Goal: Task Accomplishment & Management: Manage account settings

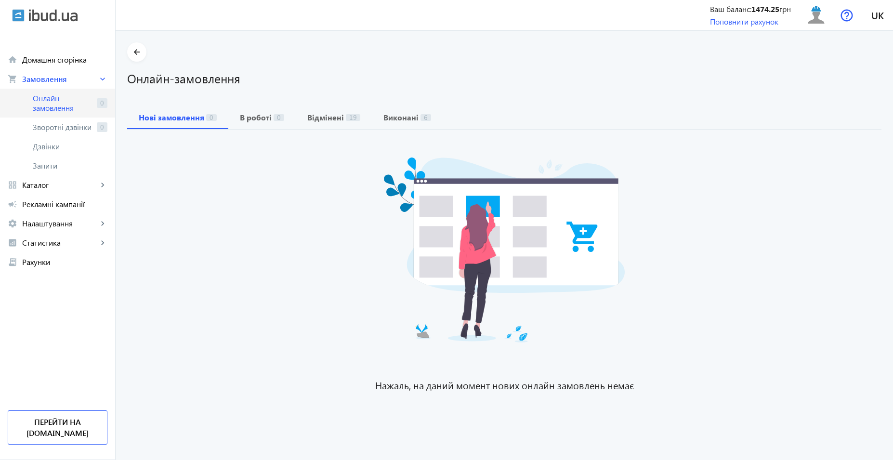
click at [54, 102] on span "Онлайн-замовлення" at bounding box center [63, 102] width 60 height 19
click at [93, 100] on link "Онлайн-замовлення 0" at bounding box center [57, 103] width 115 height 29
click at [58, 108] on span "Онлайн-замовлення" at bounding box center [63, 102] width 60 height 19
